Goal: Book appointment/travel/reservation

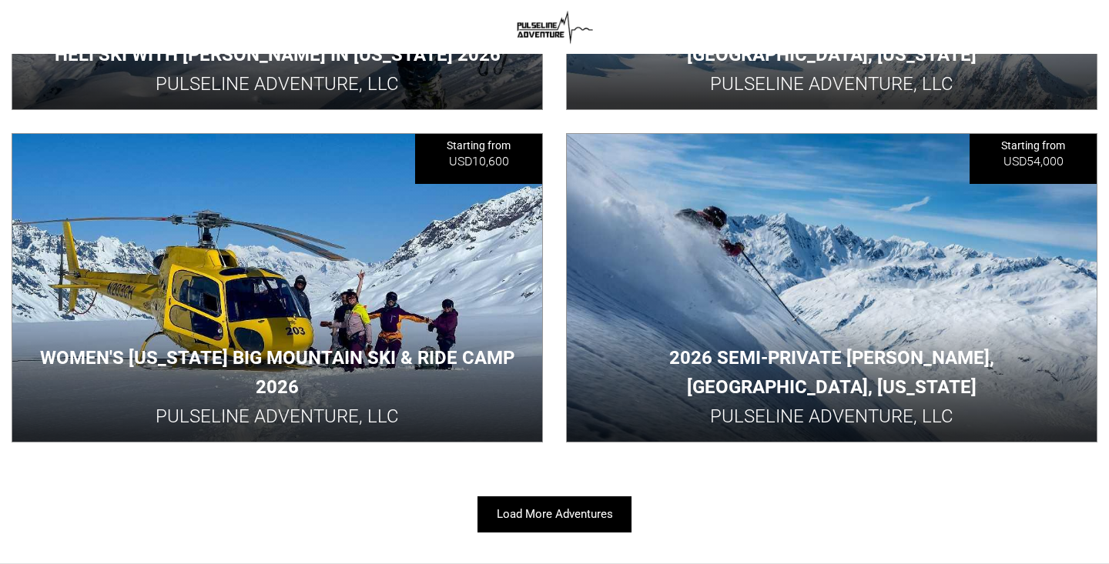
scroll to position [919, 0]
click at [548, 517] on button "Load More Adventures" at bounding box center [554, 515] width 154 height 36
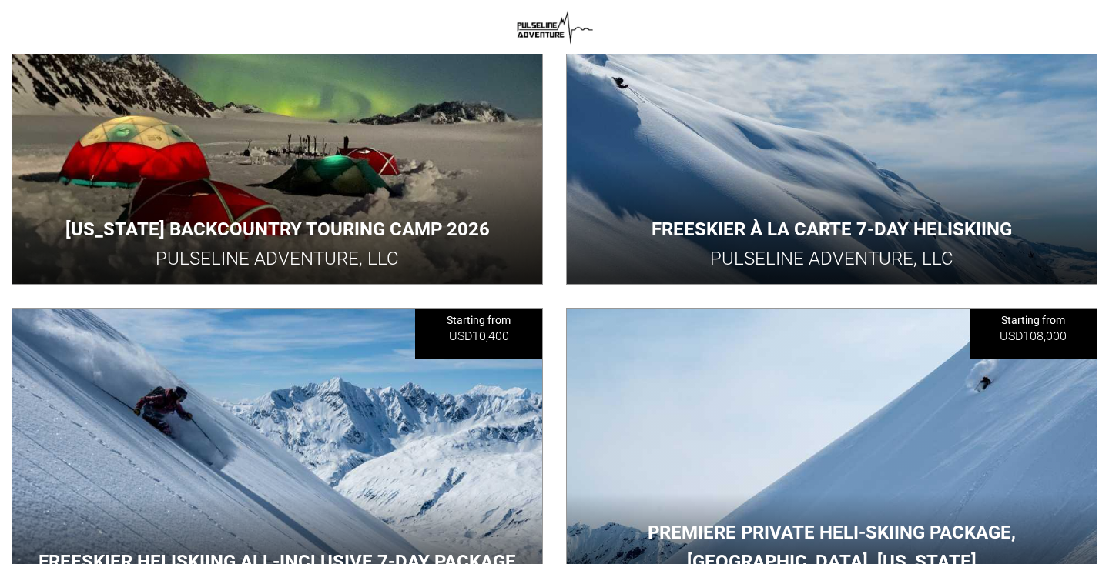
scroll to position [1493, 0]
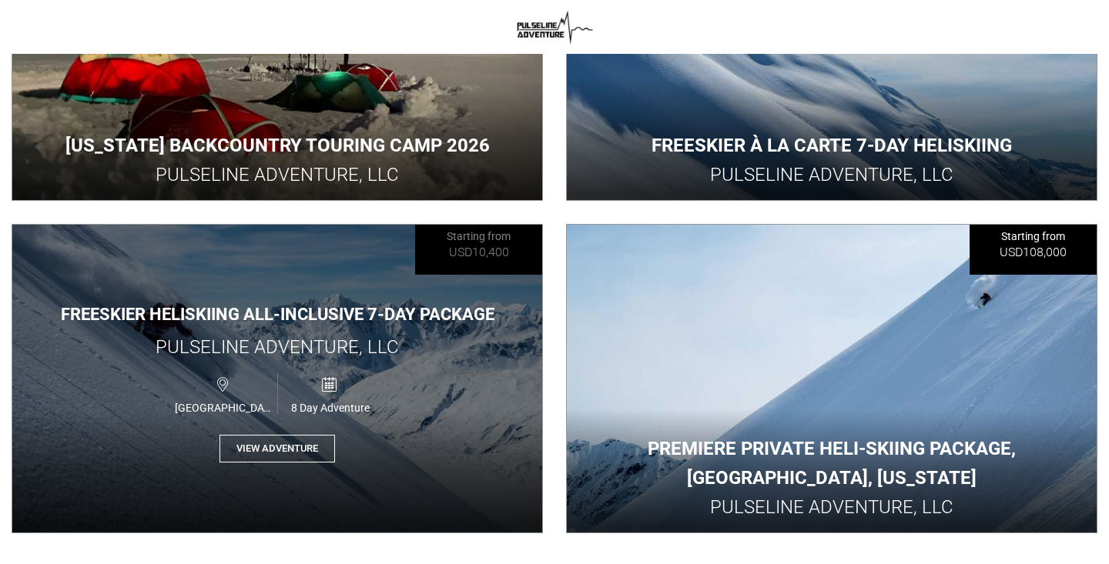
click at [313, 443] on button "View Adventure" at bounding box center [276, 449] width 115 height 28
